Goal: Transaction & Acquisition: Subscribe to service/newsletter

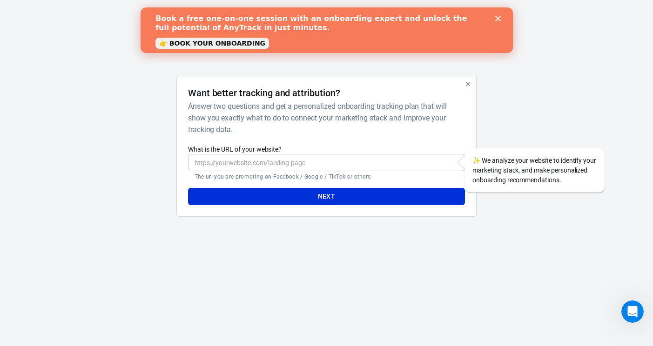
click at [498, 19] on polygon "Close" at bounding box center [498, 19] width 6 height 6
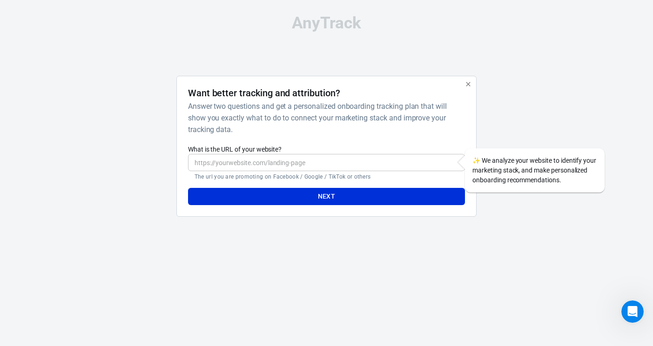
click at [404, 164] on input "What is the URL of your website?" at bounding box center [326, 162] width 277 height 17
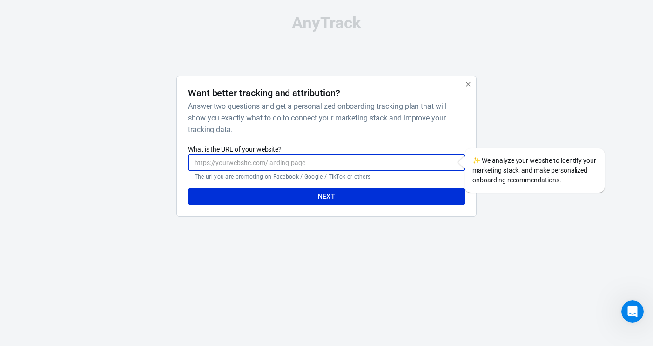
type input "t"
type input "[URL][DOMAIN_NAME]"
click at [395, 205] on button "Next" at bounding box center [326, 196] width 277 height 17
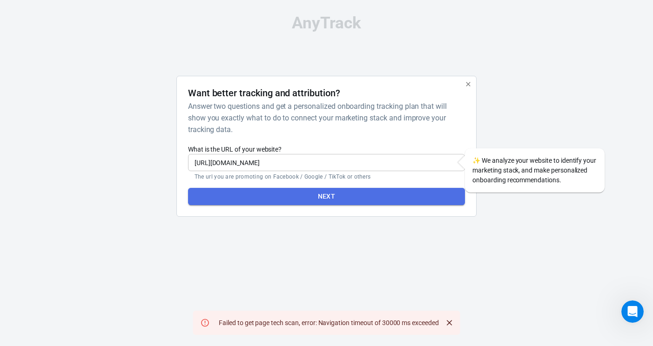
click at [398, 194] on button "Next" at bounding box center [326, 196] width 277 height 17
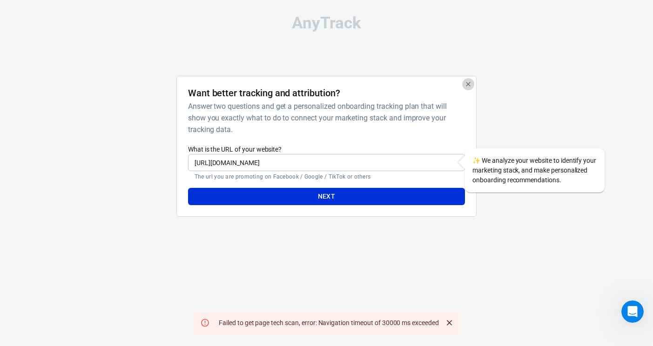
click at [466, 83] on icon "button" at bounding box center [467, 84] width 7 height 7
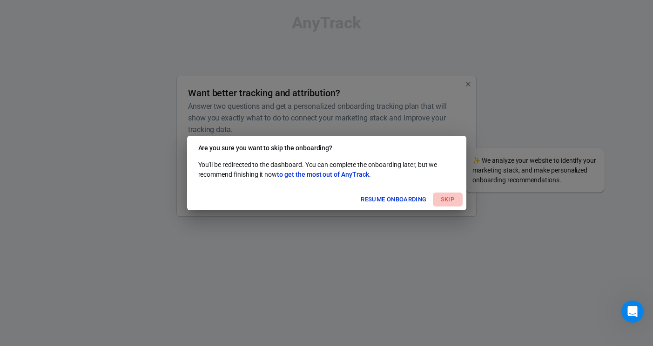
click at [451, 200] on button "Skip" at bounding box center [448, 200] width 30 height 14
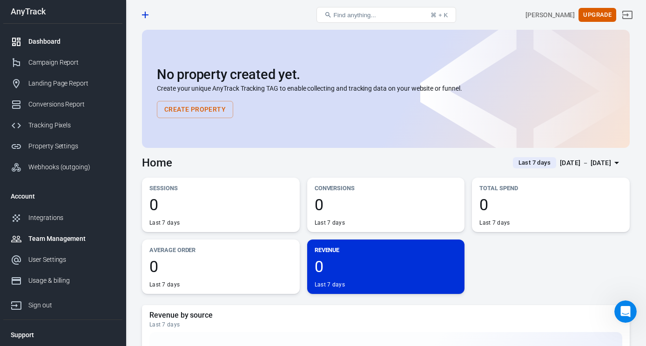
click at [73, 234] on div "Team Management" at bounding box center [71, 239] width 87 height 10
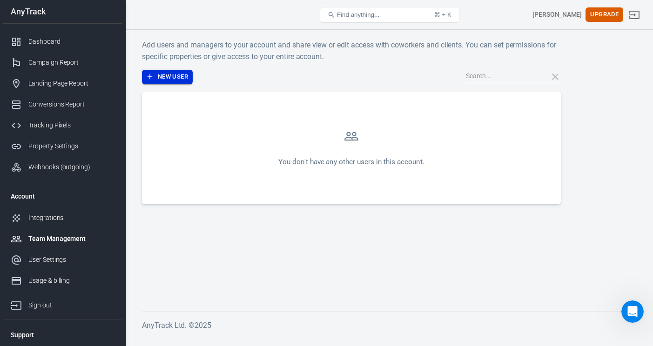
click at [175, 77] on button "New User" at bounding box center [167, 77] width 51 height 14
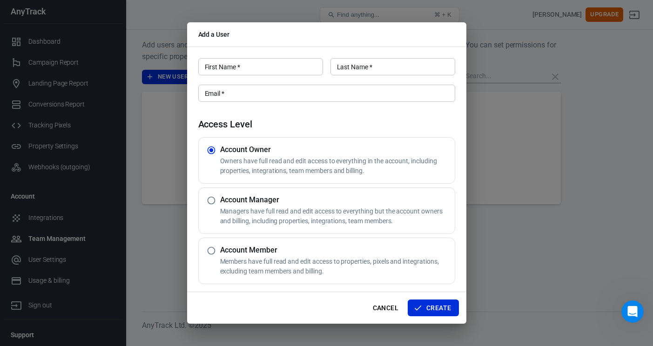
click at [286, 222] on p "Managers have full read and edit access to everything but the account owners an…" at bounding box center [335, 217] width 231 height 20
radio input "false"
radio input "true"
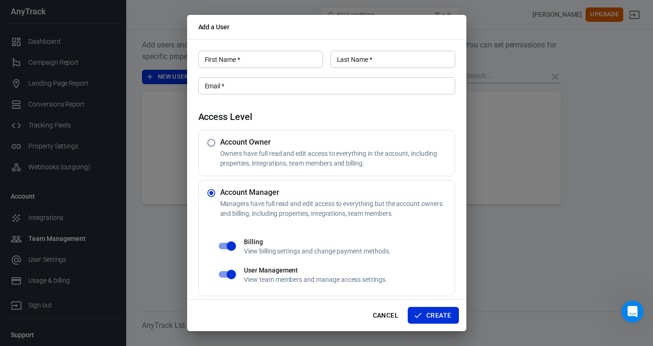
scroll to position [5, 0]
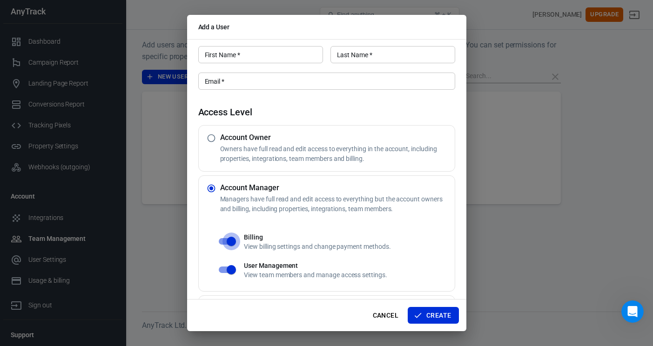
click at [224, 241] on input "checkbox" at bounding box center [231, 242] width 53 height 18
checkbox input "false"
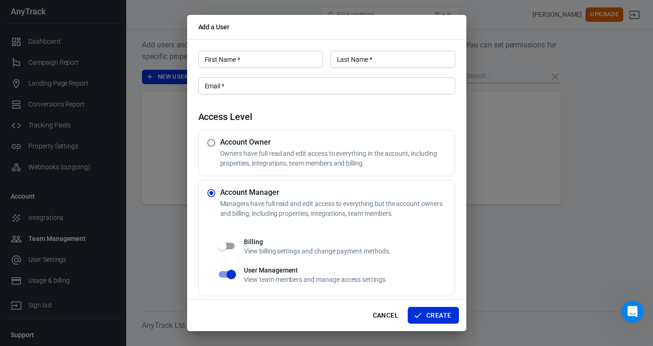
scroll to position [55, 0]
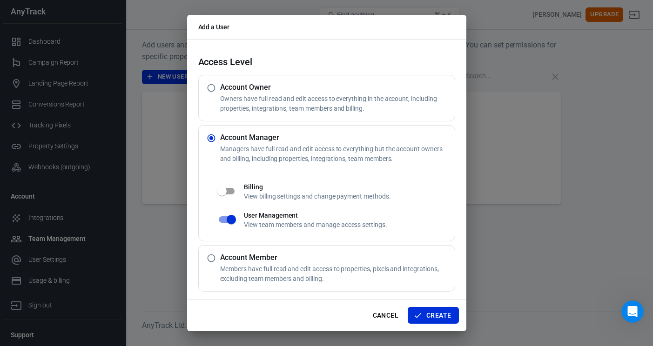
click at [233, 264] on p "Members have full read and edit access to properties, pixels and integrations, …" at bounding box center [335, 274] width 231 height 20
radio input "false"
radio input "true"
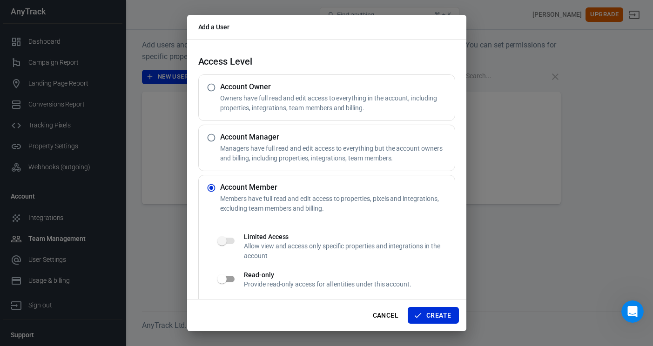
click at [216, 135] on input "radio" at bounding box center [211, 138] width 18 height 18
radio input "true"
radio input "false"
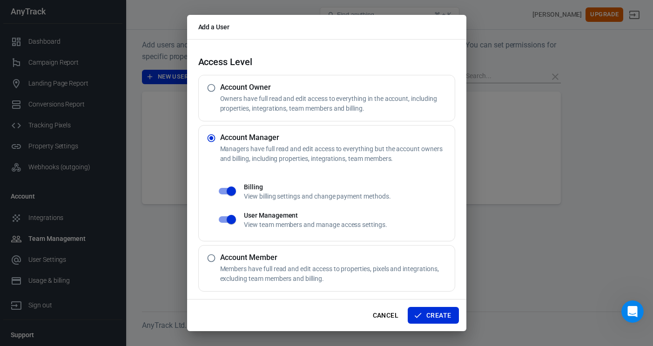
click at [222, 188] on input "checkbox" at bounding box center [231, 191] width 53 height 18
checkbox input "false"
click at [443, 316] on button "Create" at bounding box center [433, 315] width 51 height 17
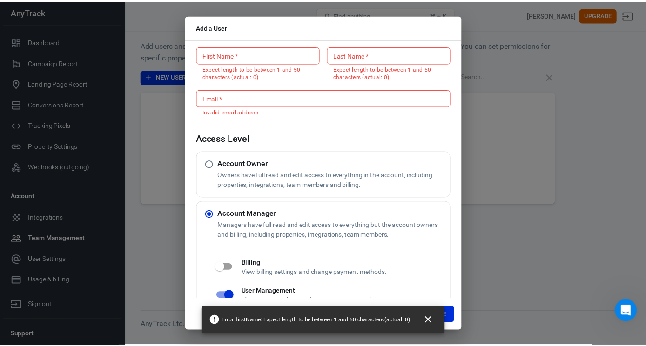
scroll to position [0, 0]
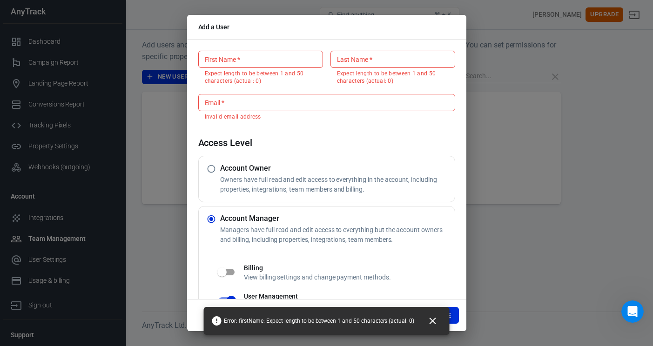
click at [507, 238] on div "Add a User First Name   * First Name   * Expect length to be between 1 and 50 c…" at bounding box center [326, 173] width 653 height 346
radio input "true"
radio input "false"
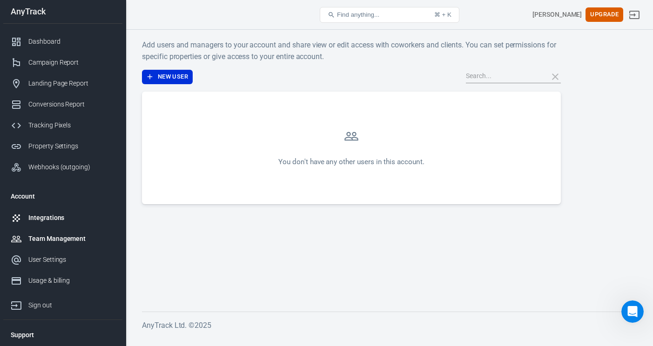
click at [77, 216] on div "Integrations" at bounding box center [71, 218] width 87 height 10
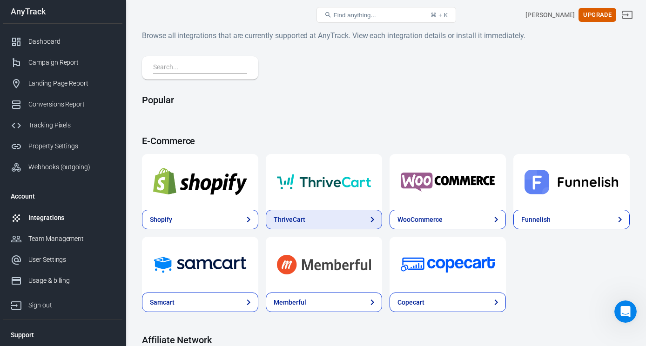
click at [309, 222] on link "ThriveCart" at bounding box center [324, 220] width 116 height 20
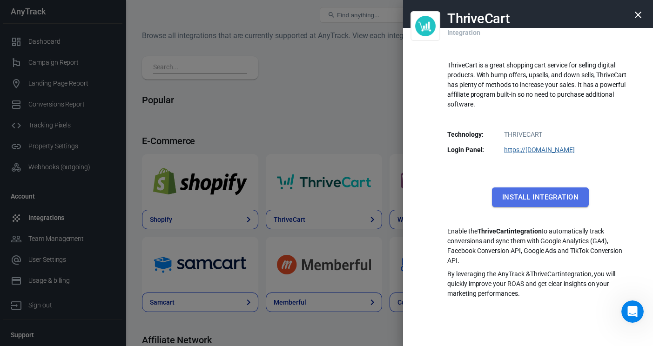
click at [532, 202] on button "Install Integration" at bounding box center [540, 198] width 97 height 20
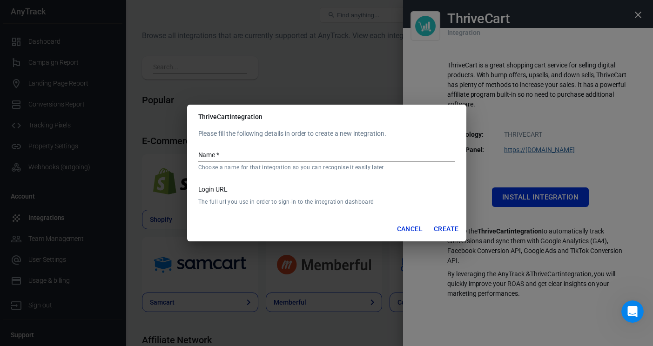
click at [278, 156] on input "Name   *" at bounding box center [326, 156] width 257 height 12
type input "MWK Thrivecart"
click at [276, 188] on input "Login URL" at bounding box center [326, 190] width 257 height 12
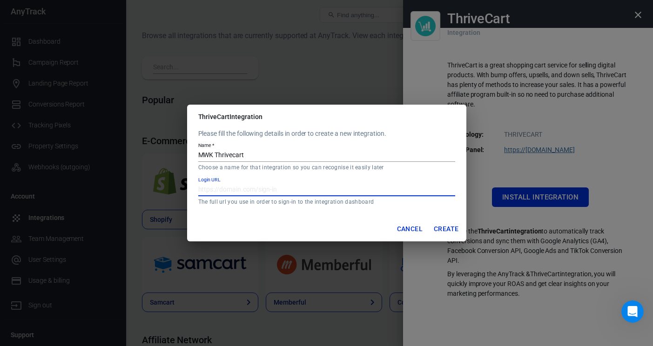
paste input "[URL][DOMAIN_NAME]"
type input "[URL][DOMAIN_NAME]"
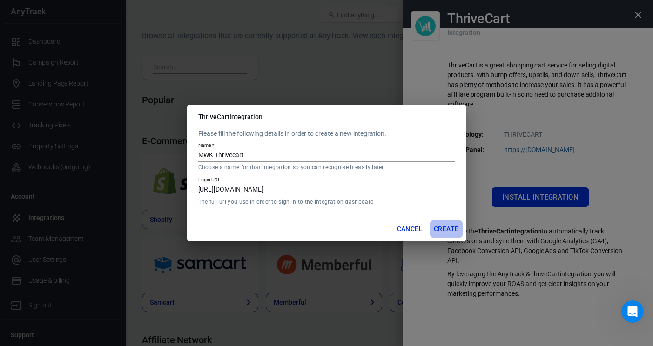
click at [448, 227] on button "Create" at bounding box center [446, 229] width 32 height 17
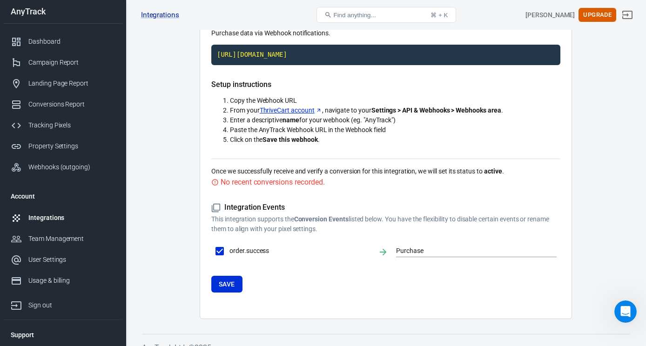
scroll to position [87, 0]
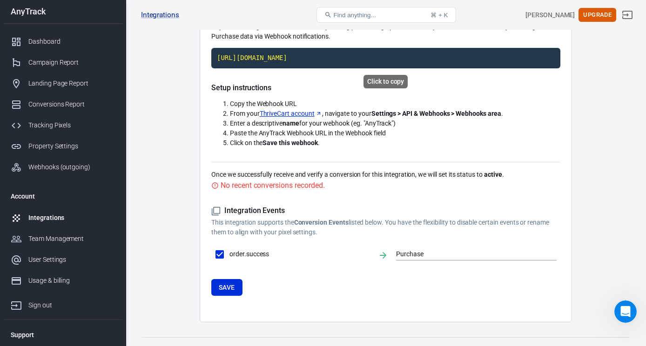
click at [289, 58] on code "[URL][DOMAIN_NAME]" at bounding box center [385, 58] width 349 height 20
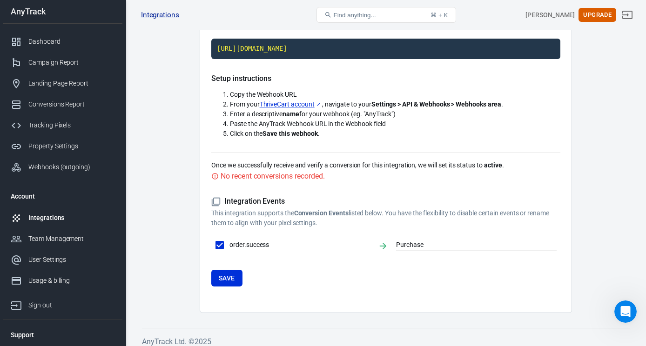
scroll to position [98, 0]
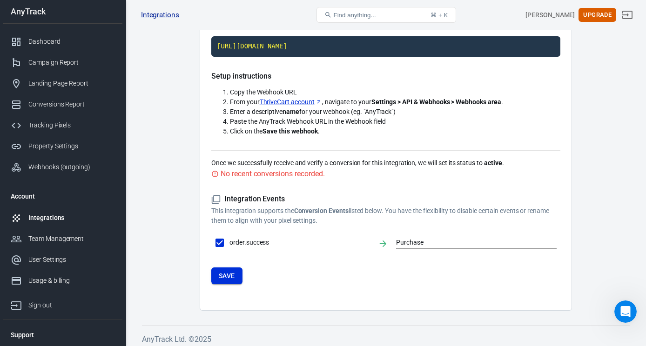
click at [230, 276] on button "Save" at bounding box center [226, 276] width 31 height 17
click at [78, 222] on div "Integrations" at bounding box center [64, 218] width 72 height 10
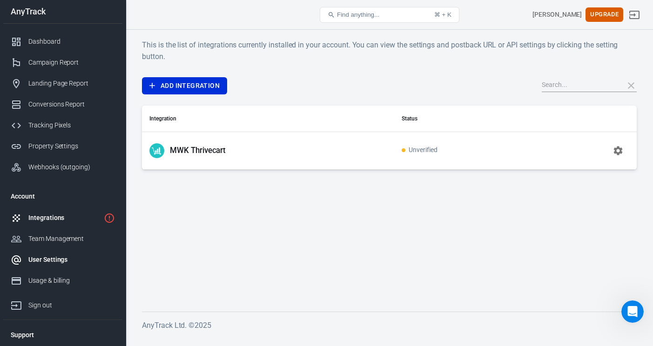
click at [75, 262] on div "User Settings" at bounding box center [71, 260] width 87 height 10
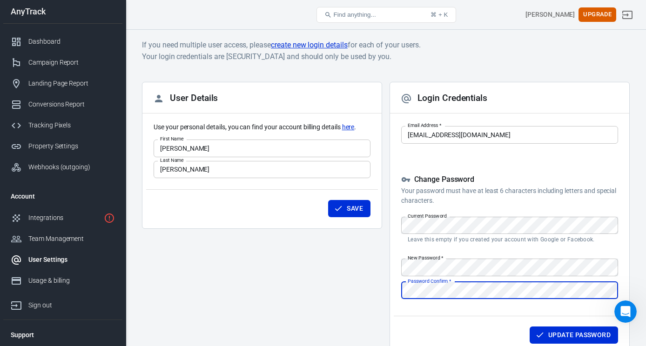
scroll to position [57, 0]
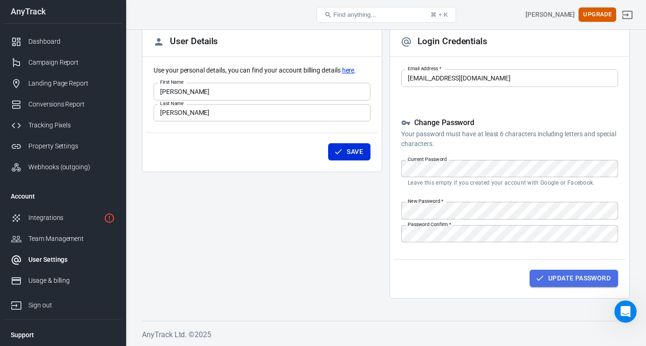
click at [557, 278] on button "Update Password" at bounding box center [574, 278] width 88 height 17
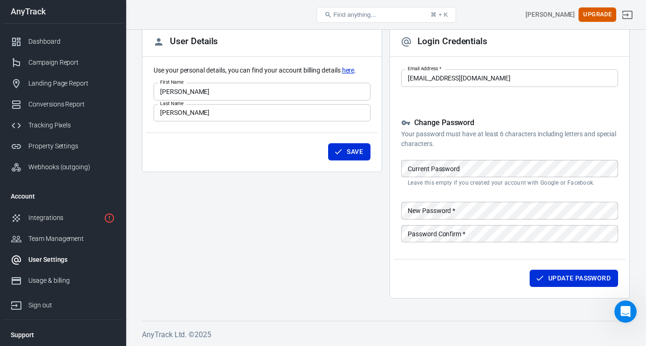
scroll to position [0, 0]
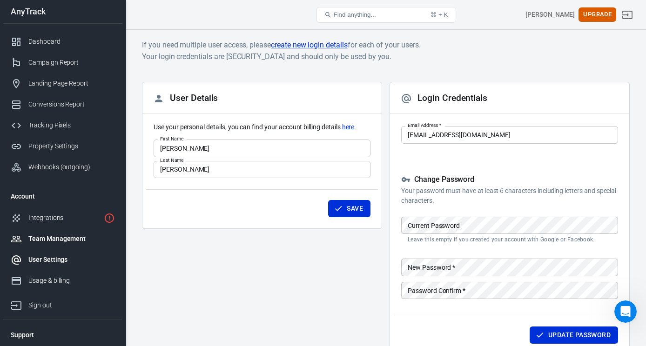
click at [61, 236] on div "Team Management" at bounding box center [71, 239] width 87 height 10
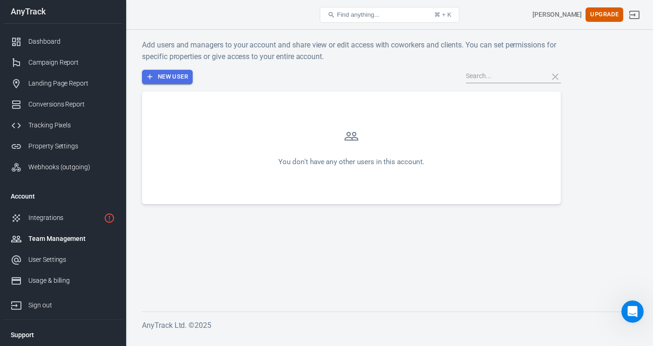
click at [162, 80] on button "New User" at bounding box center [167, 77] width 51 height 14
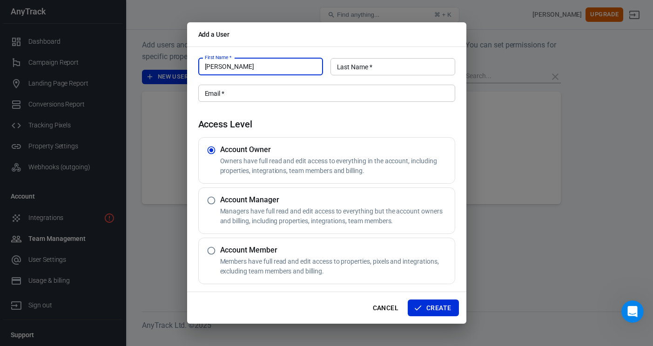
type input "[PERSON_NAME]"
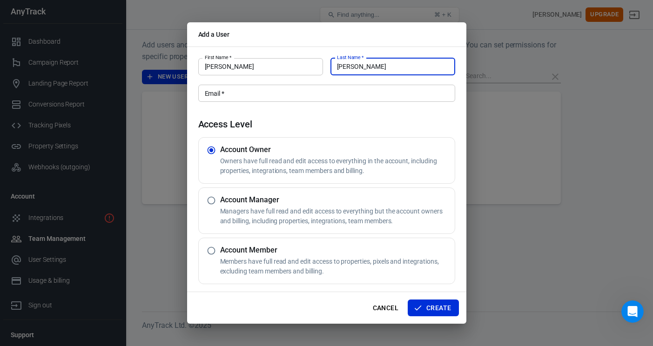
type input "[PERSON_NAME]"
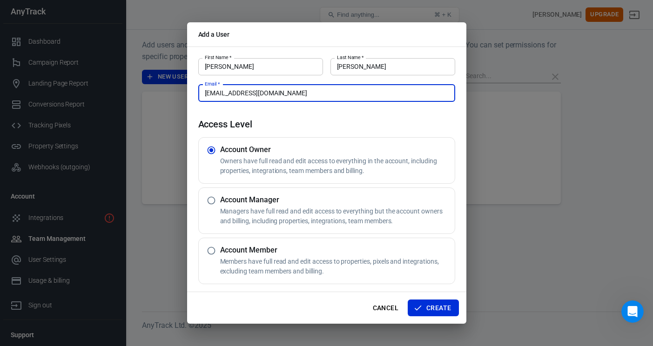
type input "[EMAIL_ADDRESS][DOMAIN_NAME]"
click at [281, 209] on p "Managers have full read and edit access to everything but the account owners an…" at bounding box center [335, 217] width 231 height 20
radio input "false"
radio input "true"
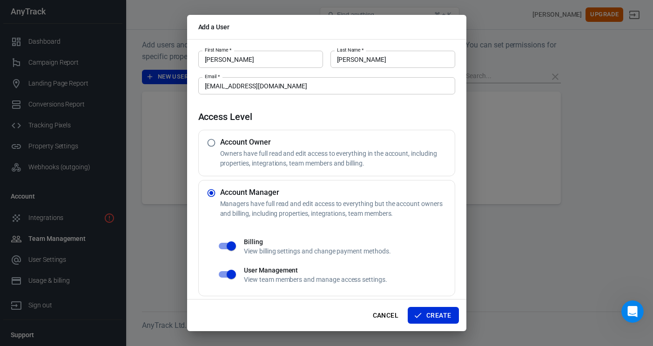
click at [240, 245] on div "Billing View billing settings and change payment methods." at bounding box center [347, 246] width 214 height 19
click at [233, 246] on input "checkbox" at bounding box center [231, 246] width 53 height 18
checkbox input "false"
click at [434, 314] on button "Create" at bounding box center [433, 315] width 51 height 17
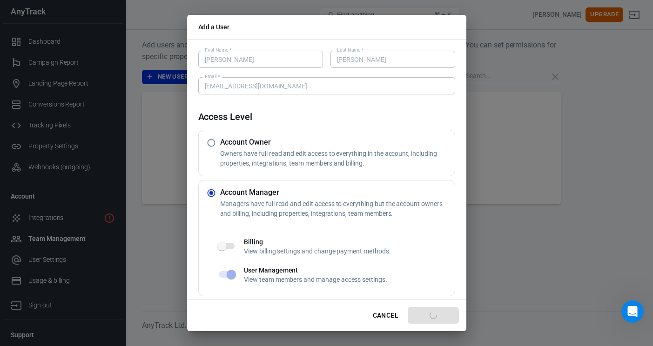
radio input "true"
radio input "false"
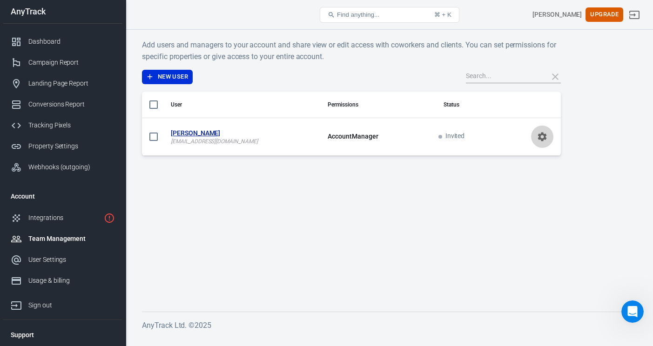
click at [545, 136] on icon "scrollable content" at bounding box center [542, 136] width 9 height 9
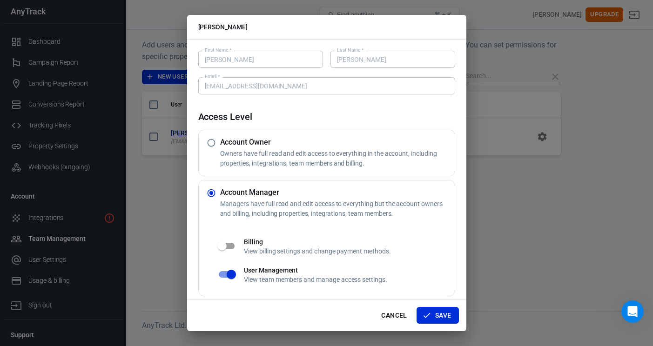
click at [537, 207] on div "[PERSON_NAME] First Name   * [PERSON_NAME] First Name   * Last Name   * [PERSON…" at bounding box center [326, 173] width 653 height 346
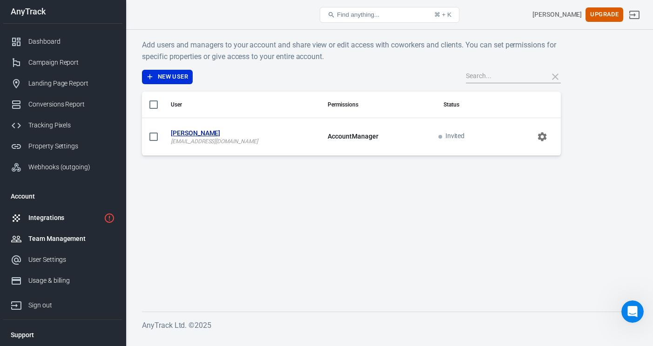
click at [87, 215] on div "Integrations" at bounding box center [64, 218] width 72 height 10
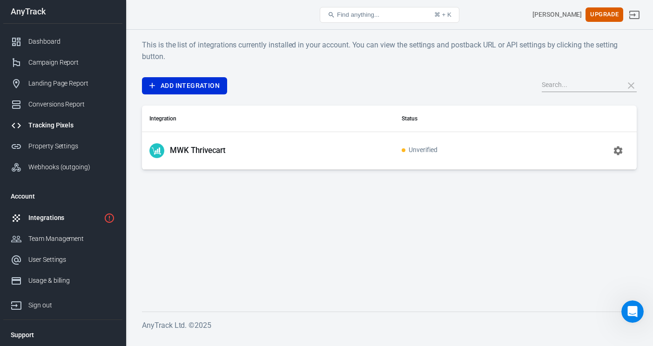
click at [62, 125] on div "Tracking Pixels" at bounding box center [71, 126] width 87 height 10
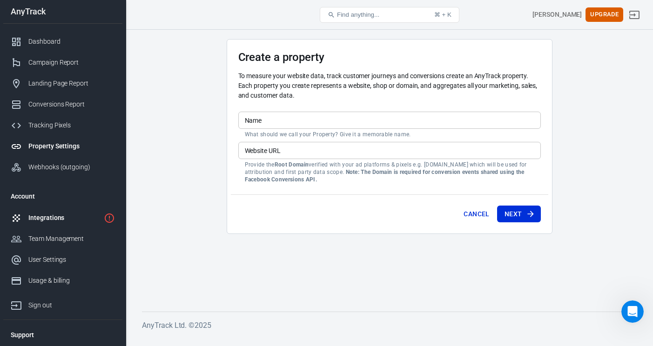
click at [52, 216] on div "Integrations" at bounding box center [64, 218] width 72 height 10
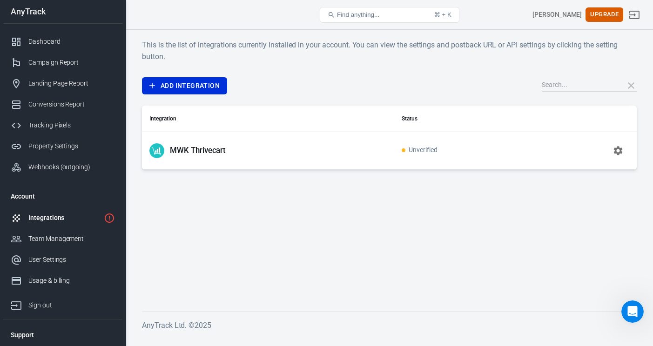
click at [62, 217] on div "Integrations" at bounding box center [64, 218] width 72 height 10
click at [620, 147] on icon "button" at bounding box center [617, 150] width 11 height 11
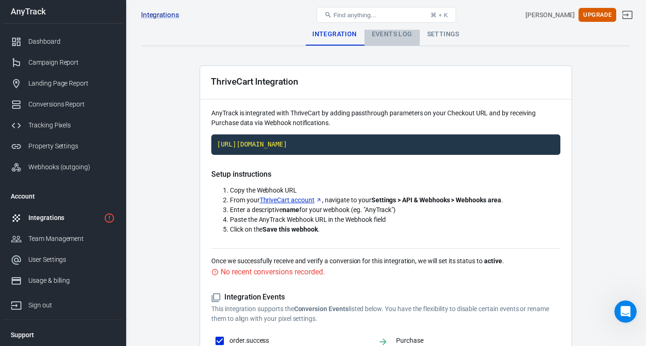
click at [387, 34] on div "Events Log" at bounding box center [391, 34] width 55 height 22
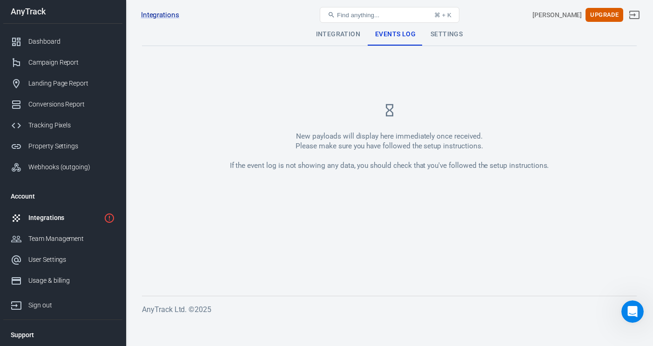
click at [445, 29] on div "Integrations MWK Thrivecart Find anything... ⌘ + K [PERSON_NAME] Upgrade" at bounding box center [389, 15] width 527 height 30
click at [444, 34] on div "Settings" at bounding box center [446, 34] width 47 height 22
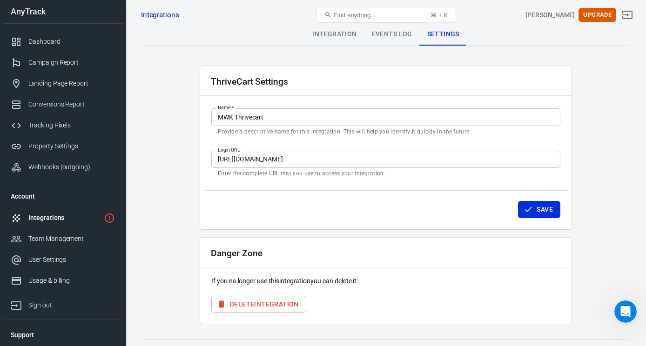
click at [399, 38] on div "Events Log" at bounding box center [391, 34] width 55 height 22
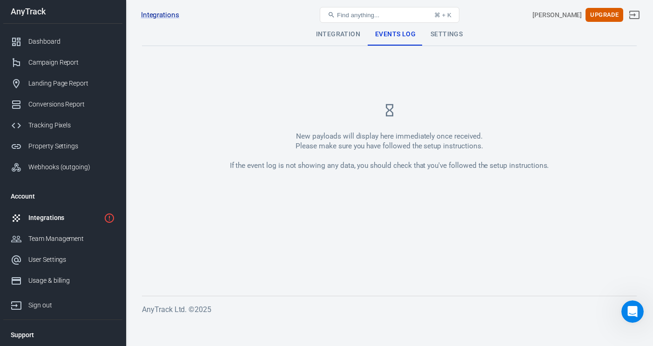
click at [342, 32] on div "Integration" at bounding box center [338, 34] width 59 height 22
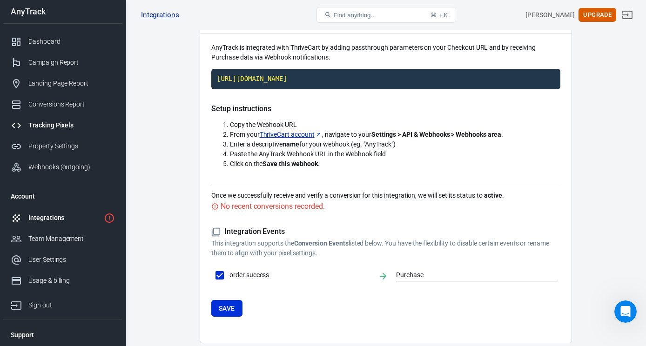
click at [67, 122] on div "Tracking Pixels" at bounding box center [71, 126] width 87 height 10
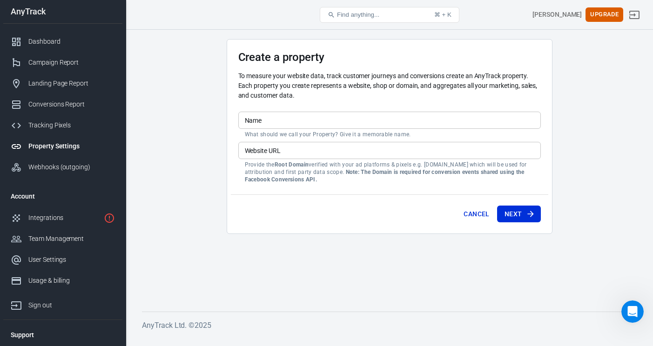
click at [293, 120] on input "Name" at bounding box center [389, 120] width 303 height 17
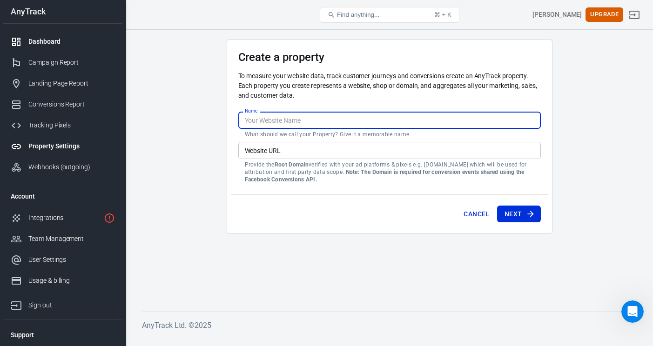
click at [64, 40] on div "Dashboard" at bounding box center [71, 42] width 87 height 10
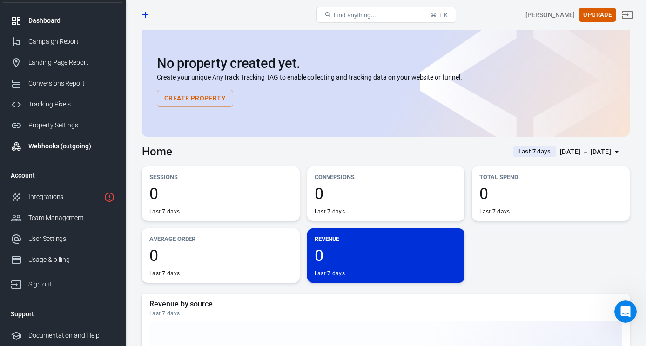
scroll to position [18, 0]
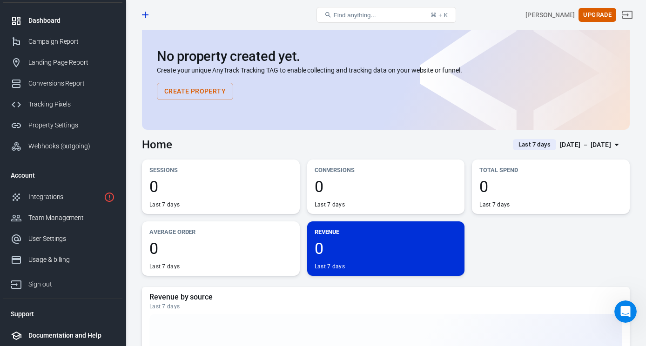
click at [54, 334] on div "Documentation and Help" at bounding box center [71, 336] width 87 height 10
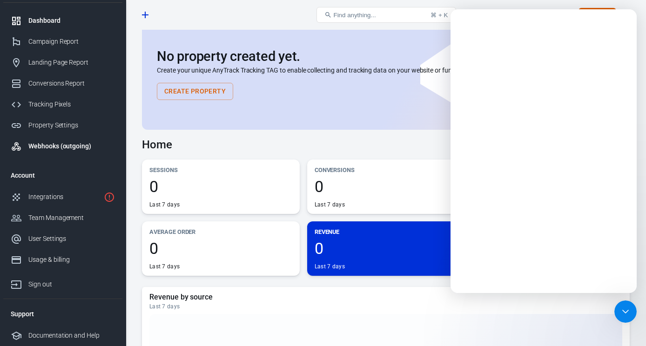
scroll to position [0, 0]
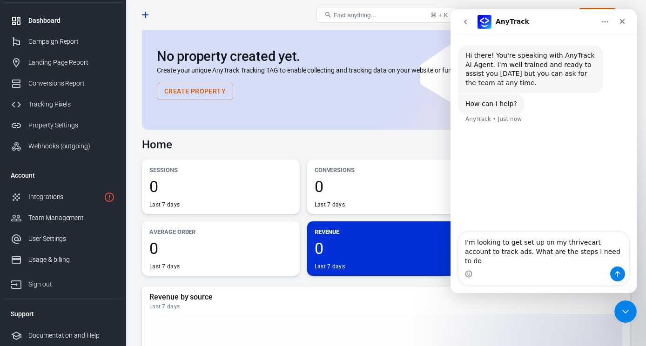
type textarea "I'm looking to get set up on my thrivecart account to track ads. What are the s…"
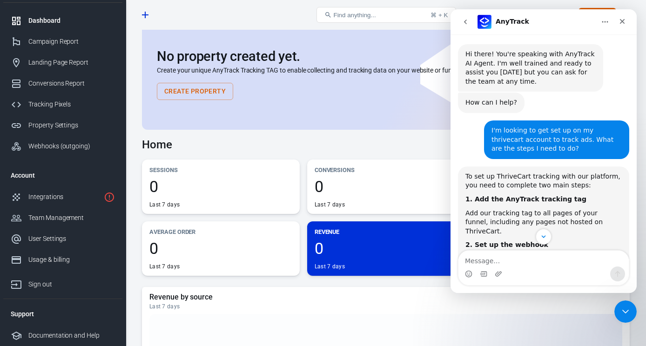
click at [605, 19] on icon "Home" at bounding box center [604, 21] width 7 height 7
click at [467, 17] on button "go back" at bounding box center [466, 22] width 18 height 18
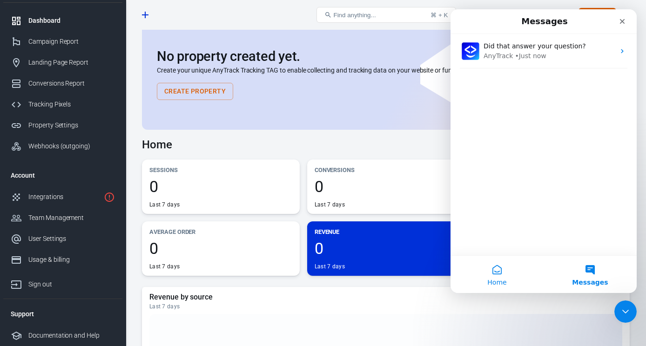
click at [490, 268] on button "Home" at bounding box center [497, 274] width 93 height 37
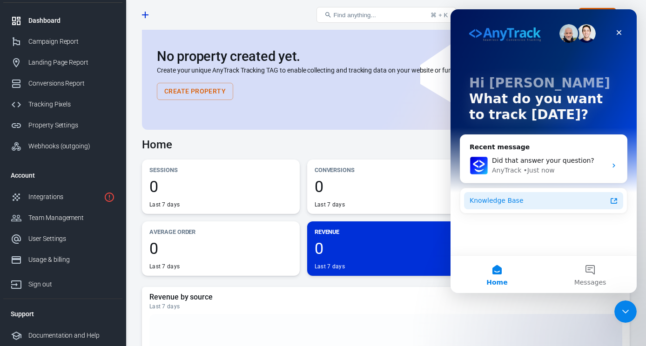
click at [540, 204] on div "Knowledge Base" at bounding box center [538, 201] width 137 height 10
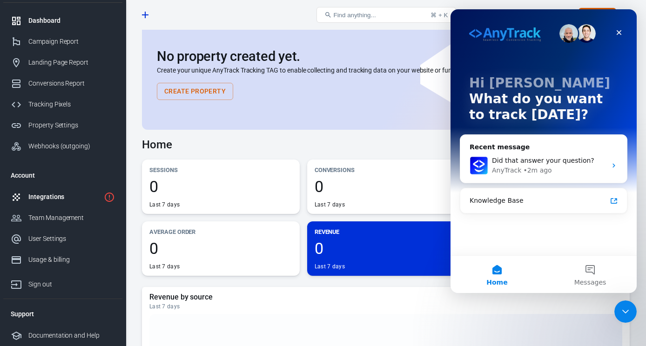
click at [81, 193] on div "Integrations" at bounding box center [64, 197] width 72 height 10
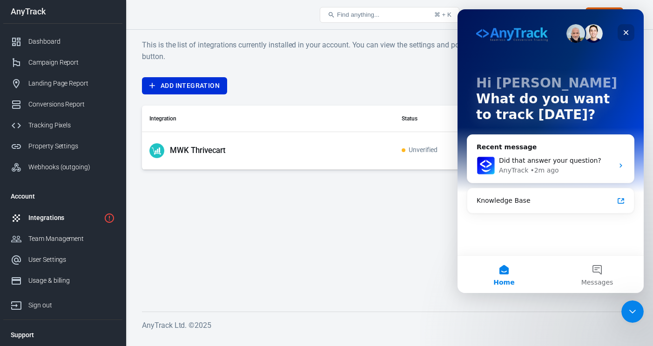
click at [626, 29] on icon "Close" at bounding box center [625, 32] width 7 height 7
